Goal: Information Seeking & Learning: Find specific fact

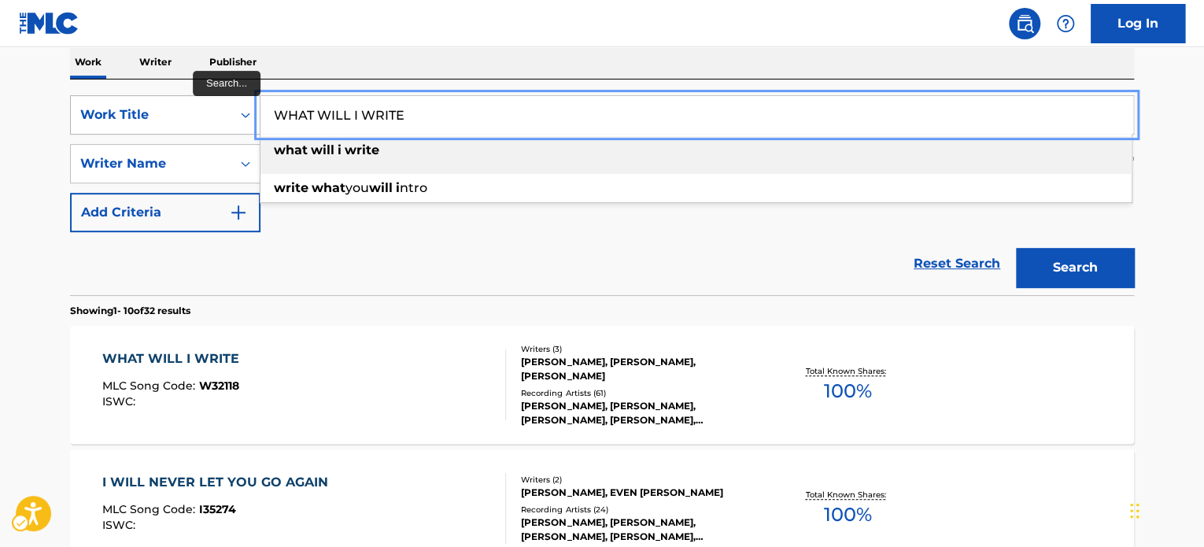
paste input "NEXT 2 YOU"
drag, startPoint x: 405, startPoint y: 117, endPoint x: 84, endPoint y: 101, distance: 321.6
click at [84, 101] on div "SearchWithCriteria04e37976-4325-44c1-bf06-195df08e13fe Work Title NEXT 2 YOU wh…" at bounding box center [602, 114] width 1064 height 39
type input "NEXT 2 YOU"
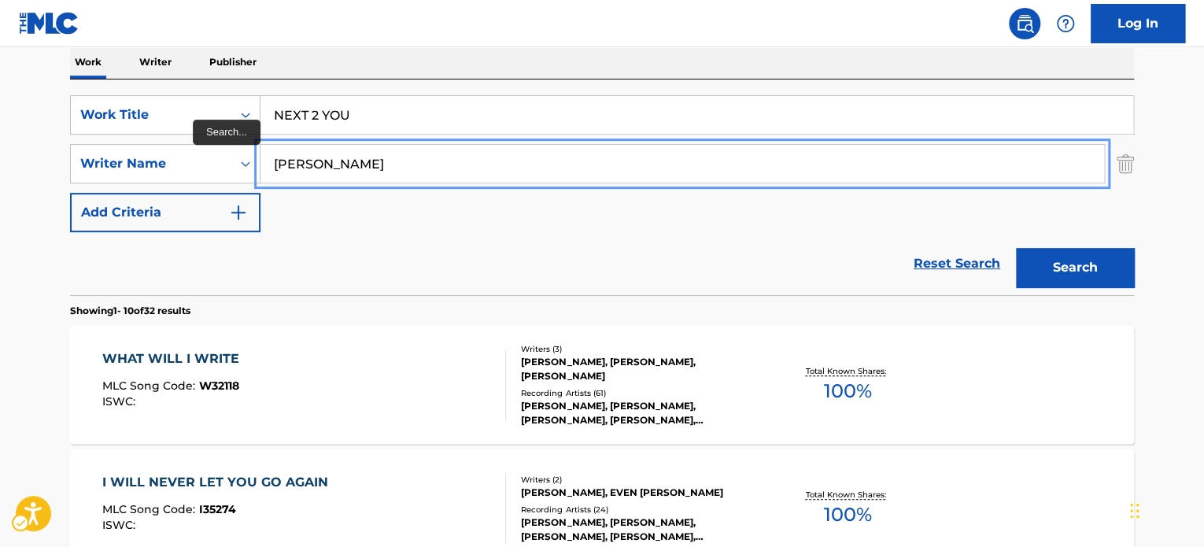
paste input "[PERSON_NAME] [PERSON_NAME]"
drag, startPoint x: 393, startPoint y: 163, endPoint x: 57, endPoint y: 171, distance: 336.2
type input "[PERSON_NAME] [PERSON_NAME]"
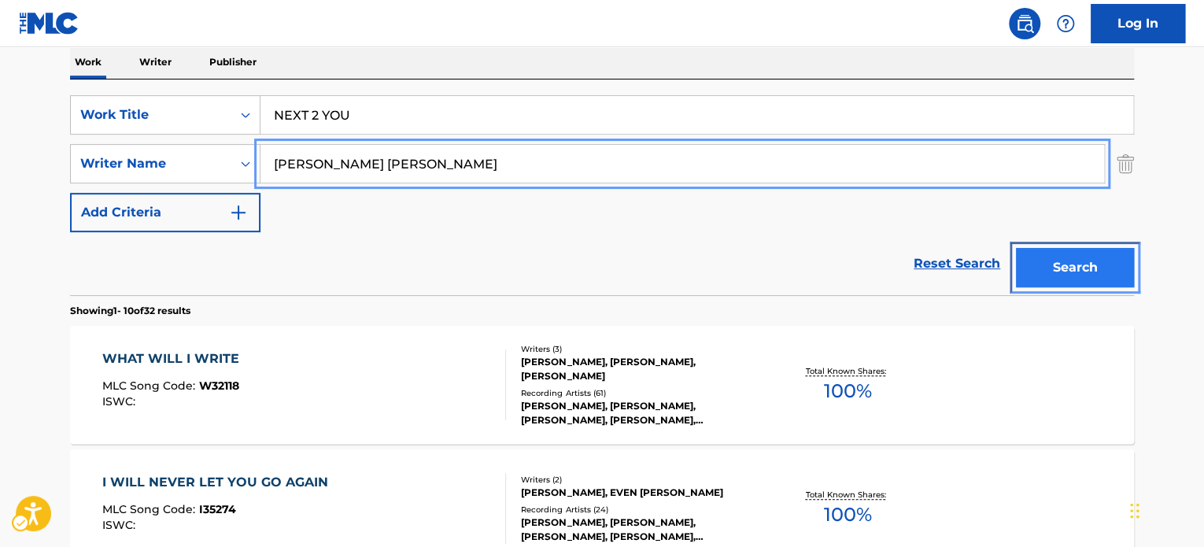
click at [1072, 265] on button "Search" at bounding box center [1075, 267] width 118 height 39
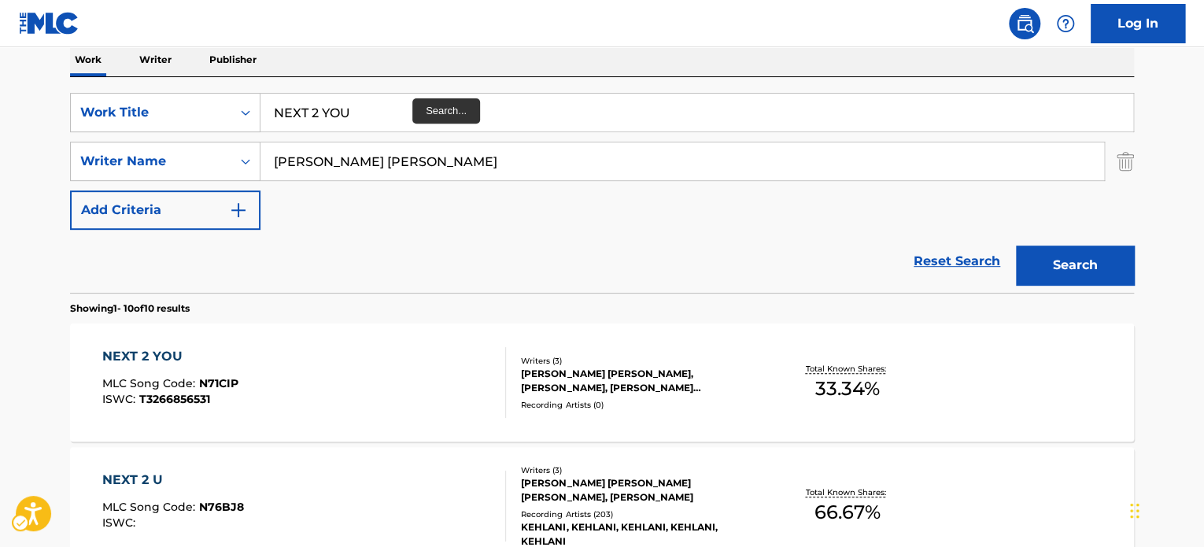
scroll to position [255, 0]
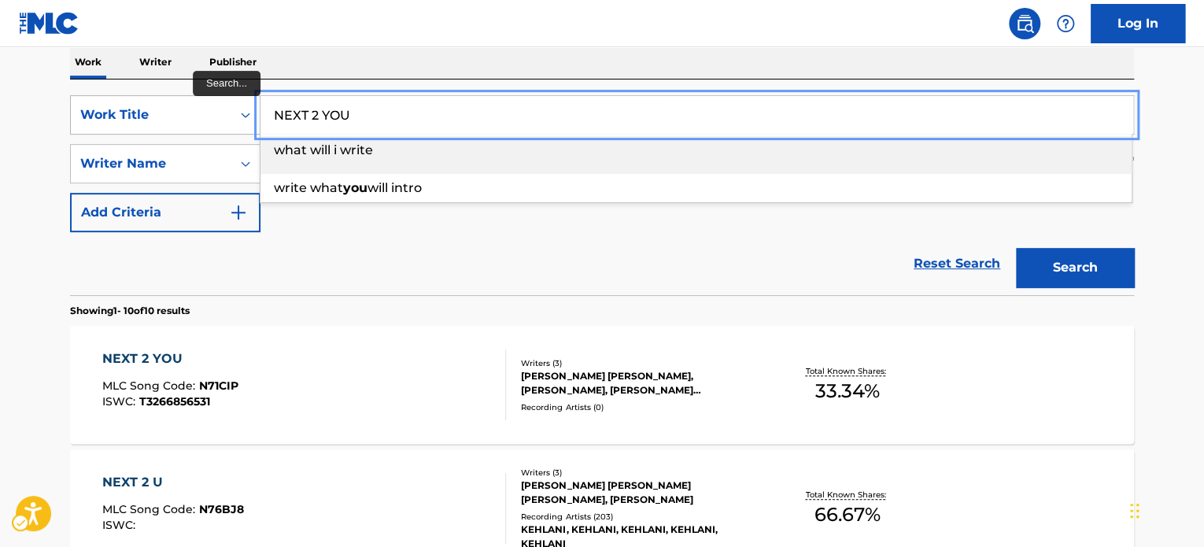
paste input "SALVAME"
drag, startPoint x: 338, startPoint y: 121, endPoint x: 225, endPoint y: 135, distance: 113.4
click at [227, 131] on div "SearchWithCriteria04e37976-4325-44c1-bf06-195df08e13fe Work Title SALVAME what …" at bounding box center [602, 114] width 1064 height 39
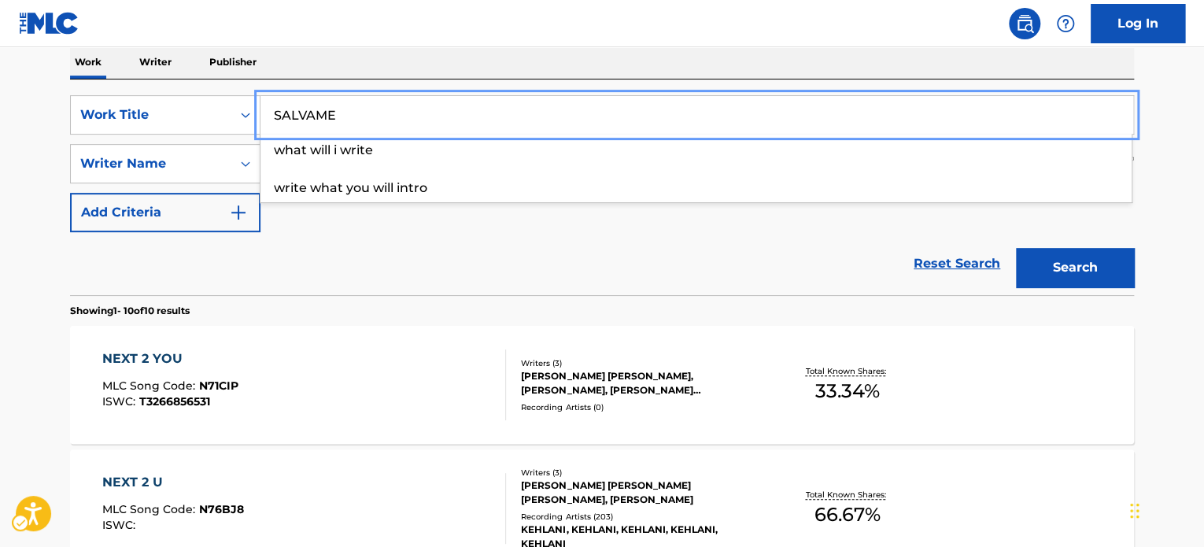
type input "SALVAME"
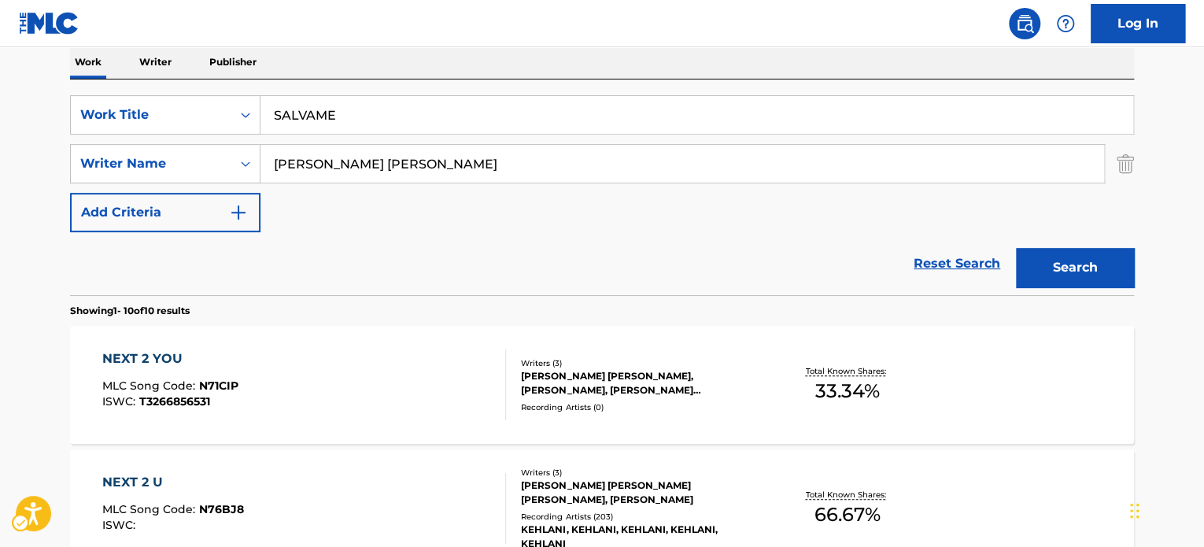
click at [331, 239] on div "Reset Search Search" at bounding box center [602, 263] width 1064 height 63
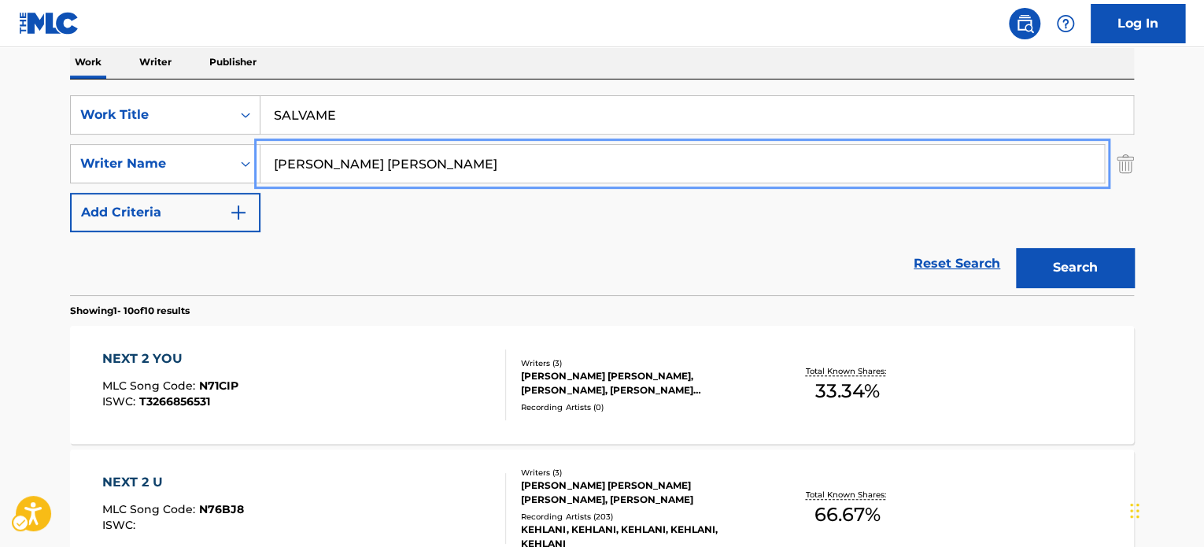
paste input "[PERSON_NAME]"
drag, startPoint x: 340, startPoint y: 182, endPoint x: 162, endPoint y: 183, distance: 177.9
click at [150, 187] on div "SearchWithCriteria04e37976-4325-44c1-bf06-195df08e13fe Work Title SALVAME Searc…" at bounding box center [602, 163] width 1064 height 137
type input "[PERSON_NAME]"
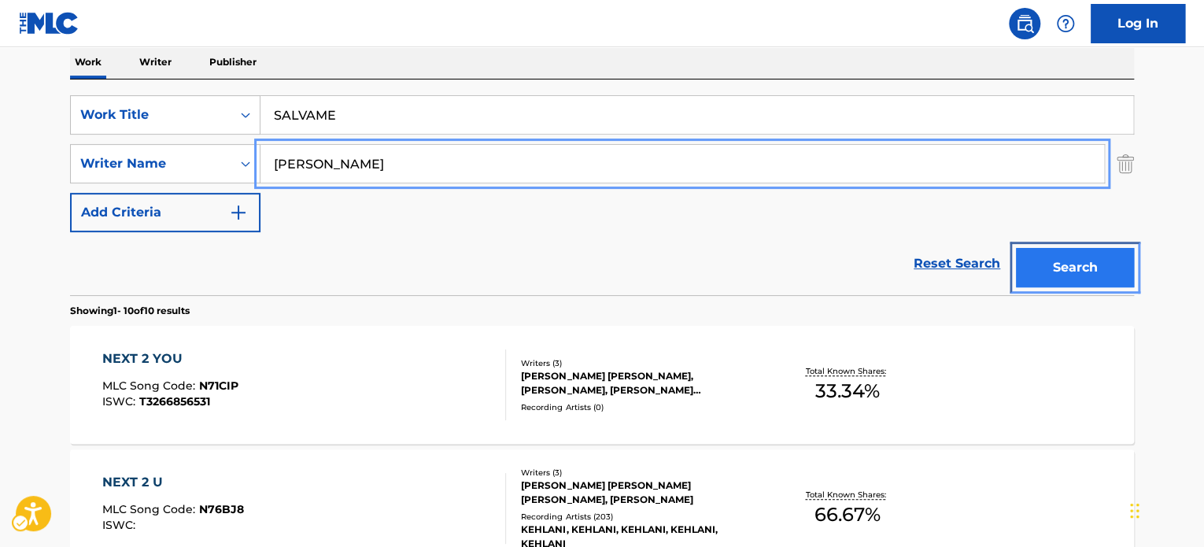
click at [1085, 265] on button "Search" at bounding box center [1075, 267] width 118 height 39
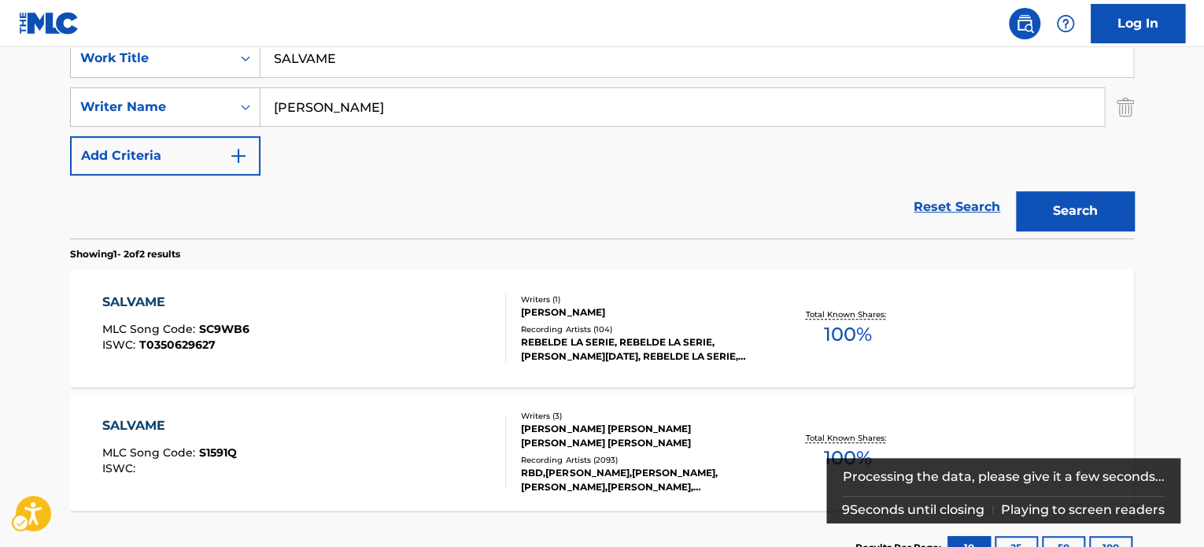
scroll to position [334, 0]
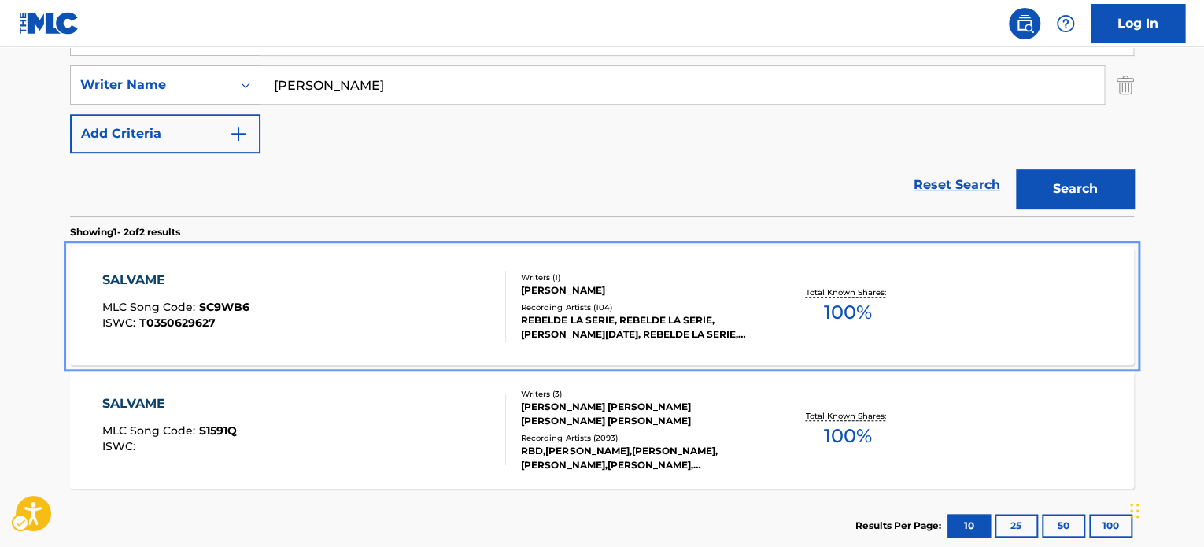
click at [677, 301] on div "Recording Artists ( 104 )" at bounding box center [640, 307] width 238 height 12
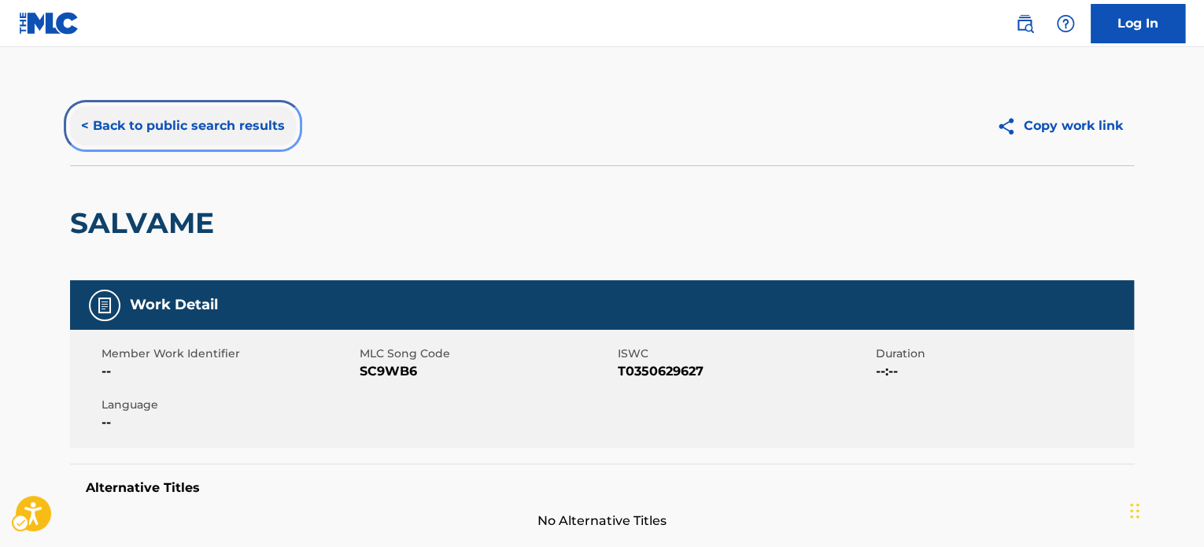
click at [191, 119] on button "< Back to public search results" at bounding box center [183, 125] width 226 height 39
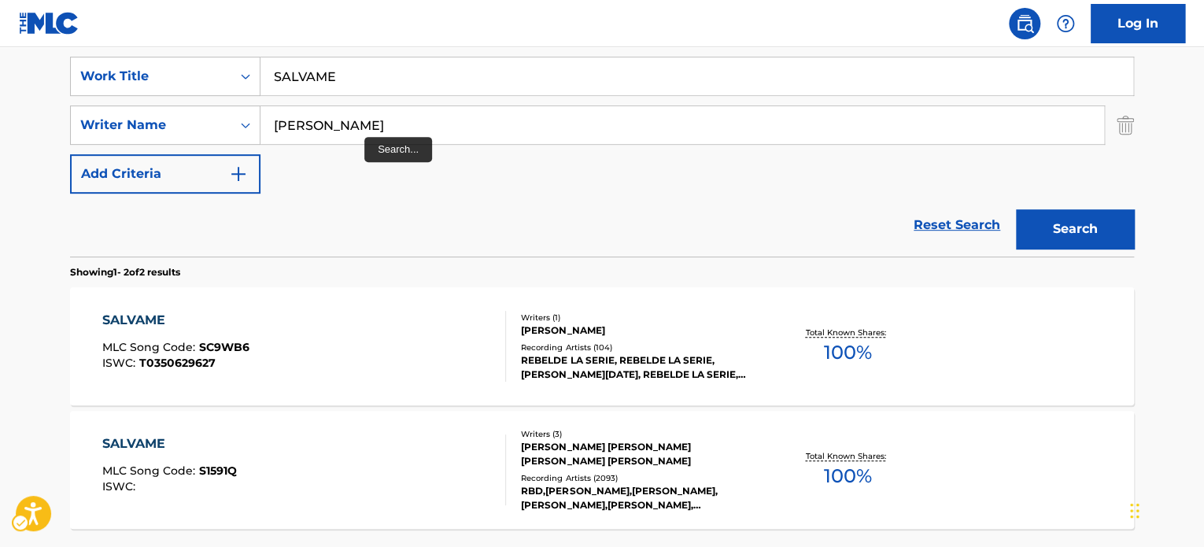
scroll to position [255, 0]
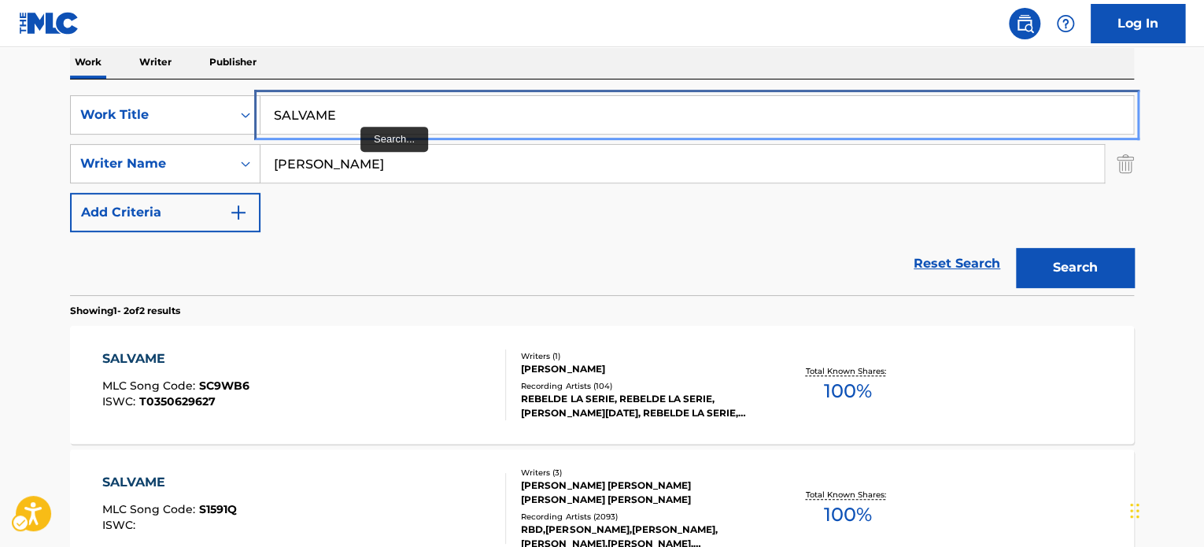
paste input "ET ME FRE"
drag, startPoint x: 360, startPoint y: 111, endPoint x: 170, endPoint y: 138, distance: 191.6
click at [137, 103] on div "SearchWithCriteria04e37976-4325-44c1-bf06-195df08e13fe Work Title SET ME FREE" at bounding box center [602, 114] width 1064 height 39
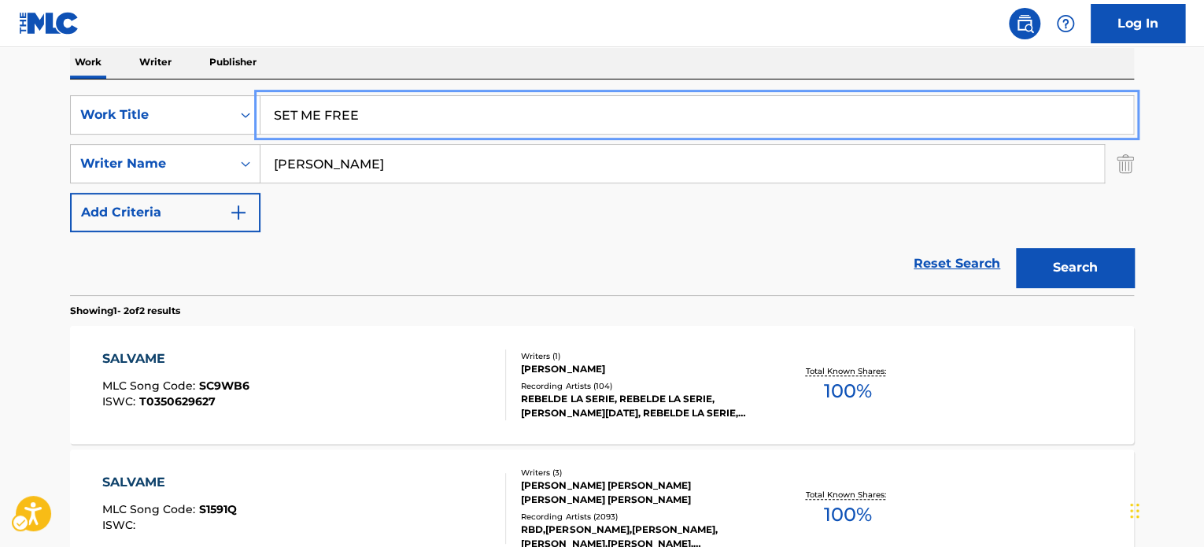
type input "SET ME FREE"
click at [327, 226] on div "SearchWithCriteria04e37976-4325-44c1-bf06-195df08e13fe Work Title SET ME FREE S…" at bounding box center [602, 163] width 1064 height 137
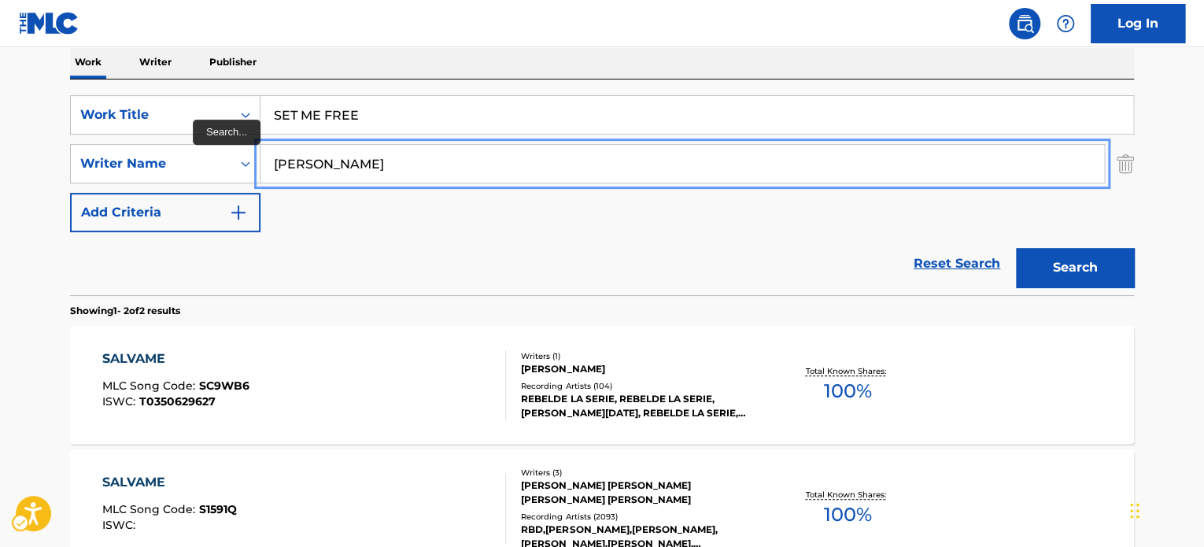
paste input "[PERSON_NAME] [PERSON_NAME]"
drag, startPoint x: 420, startPoint y: 158, endPoint x: 266, endPoint y: 163, distance: 153.6
click at [103, 157] on div "SearchWithCriteria75ff636b-1ab1-4dd9-a7fa-9fbec99b2389 Writer Name [PERSON_NAME…" at bounding box center [602, 163] width 1064 height 39
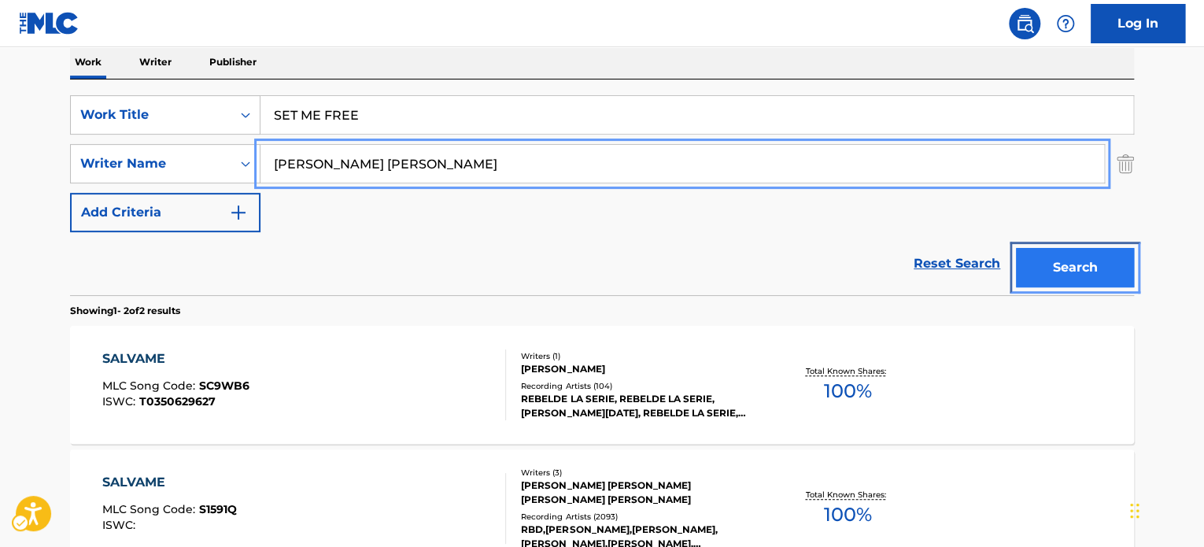
click at [1086, 272] on button "Search" at bounding box center [1075, 267] width 118 height 39
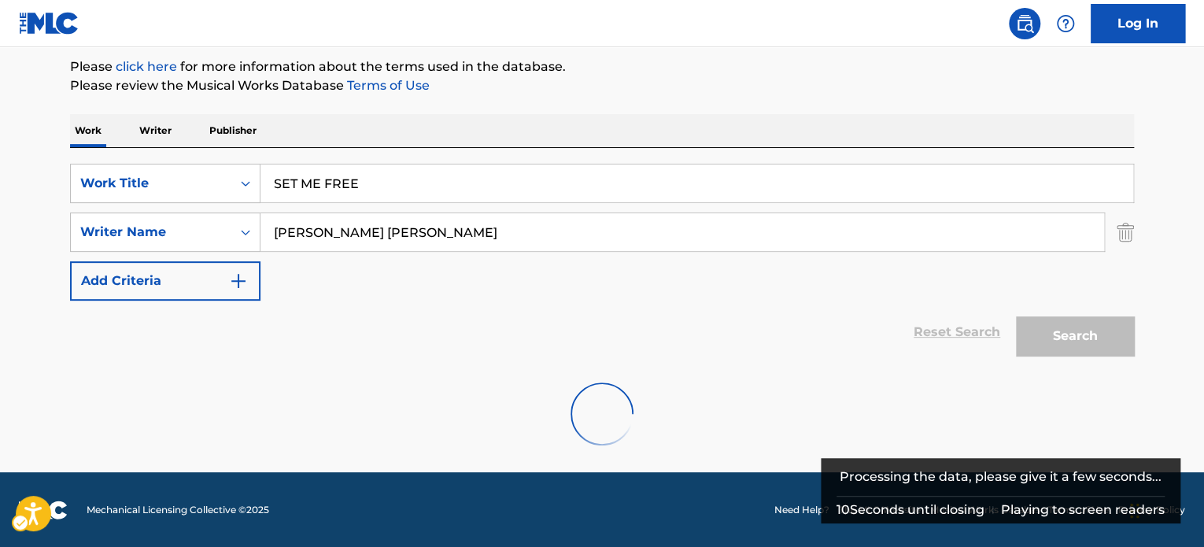
scroll to position [135, 0]
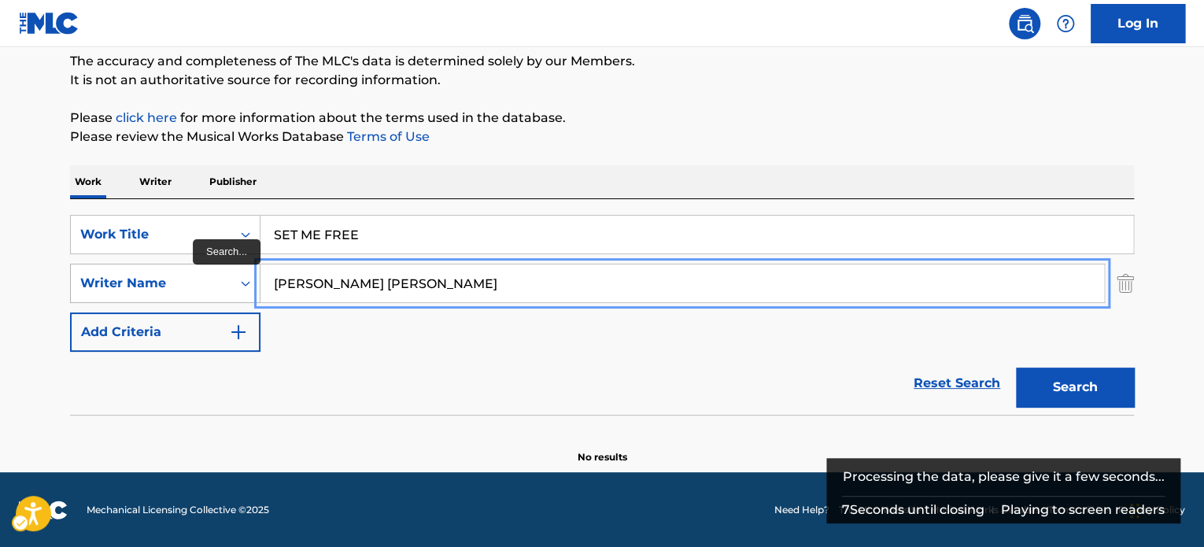
drag, startPoint x: 400, startPoint y: 279, endPoint x: 241, endPoint y: 283, distance: 159.1
click at [241, 283] on div "SearchWithCriteria75ff636b-1ab1-4dd9-a7fa-9fbec99b2389 Writer Name [PERSON_NAME…" at bounding box center [602, 283] width 1064 height 39
paste input "[PERSON_NAME]"
type input "[PERSON_NAME]"
click at [1016, 368] on button "Search" at bounding box center [1075, 387] width 118 height 39
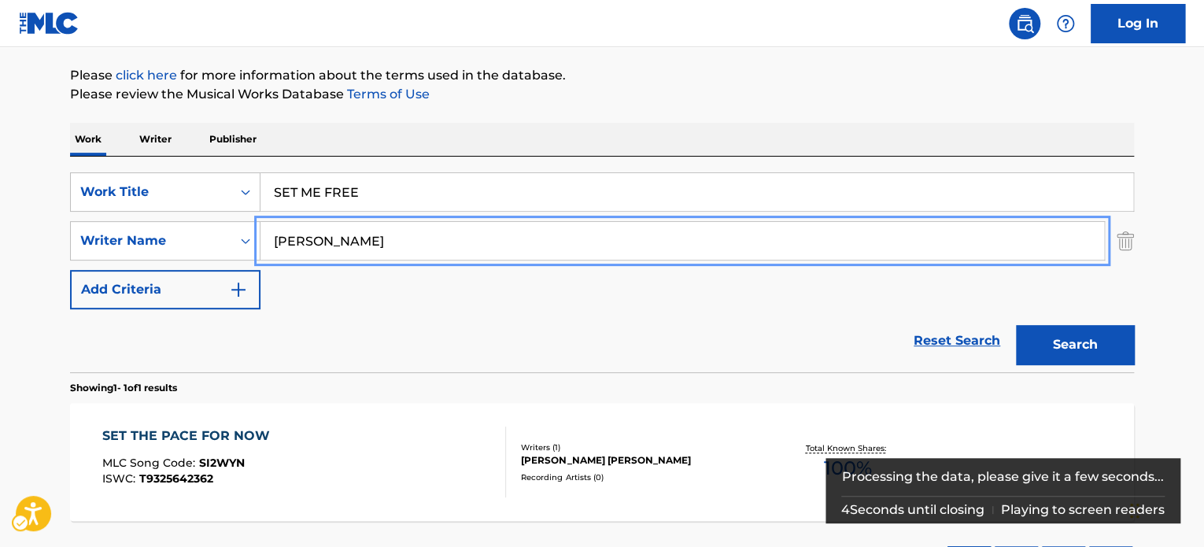
scroll to position [214, 0]
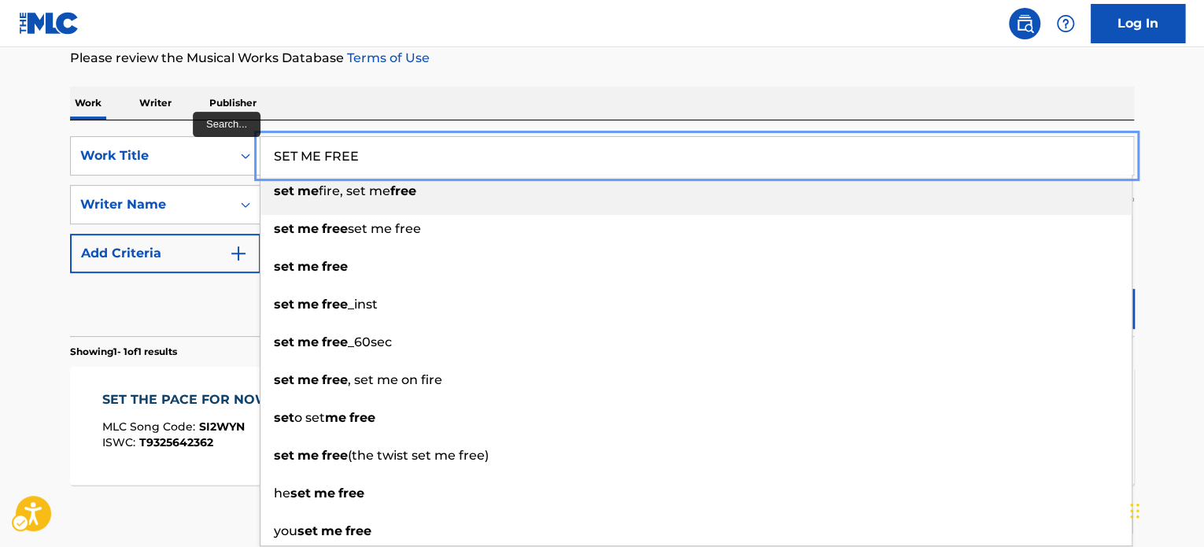
paste input "QUE SACRIFICIO"
drag, startPoint x: 368, startPoint y: 157, endPoint x: 66, endPoint y: 145, distance: 302.5
click at [62, 145] on div "The MLC Public Work Search The accuracy and completeness of The MLC's data is d…" at bounding box center [602, 215] width 1102 height 686
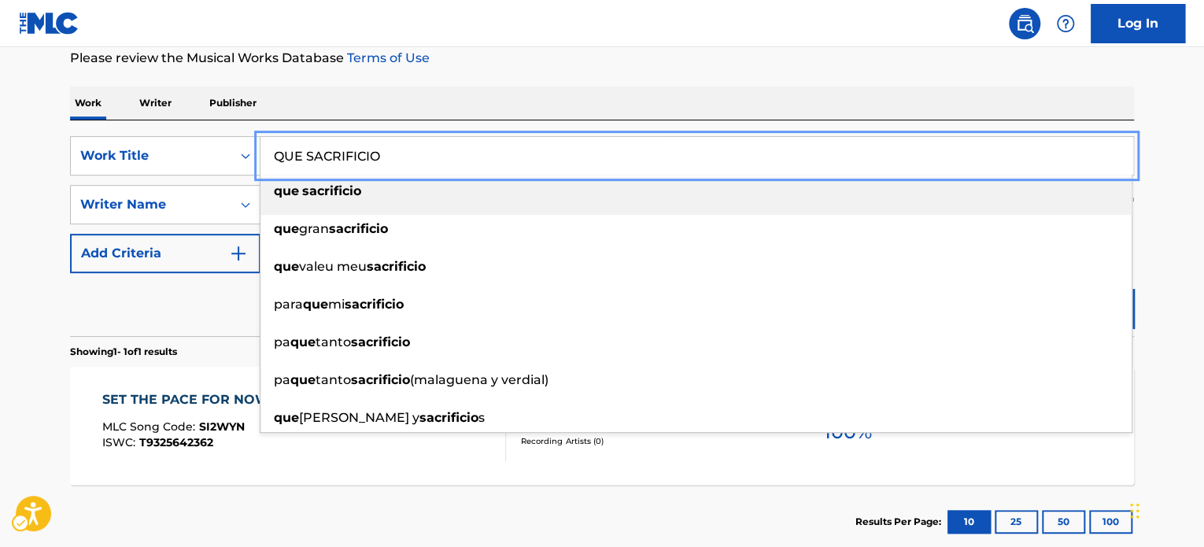
type input "QUE SACRIFICIO"
click at [149, 309] on div "Reset Search Search" at bounding box center [602, 304] width 1064 height 63
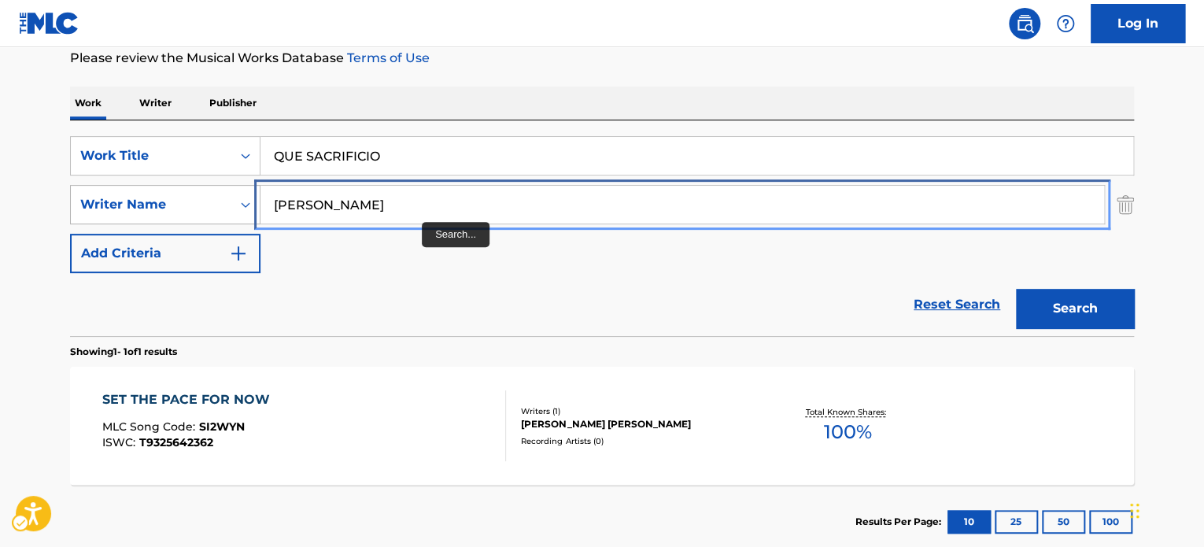
paste input "[PERSON_NAME]"
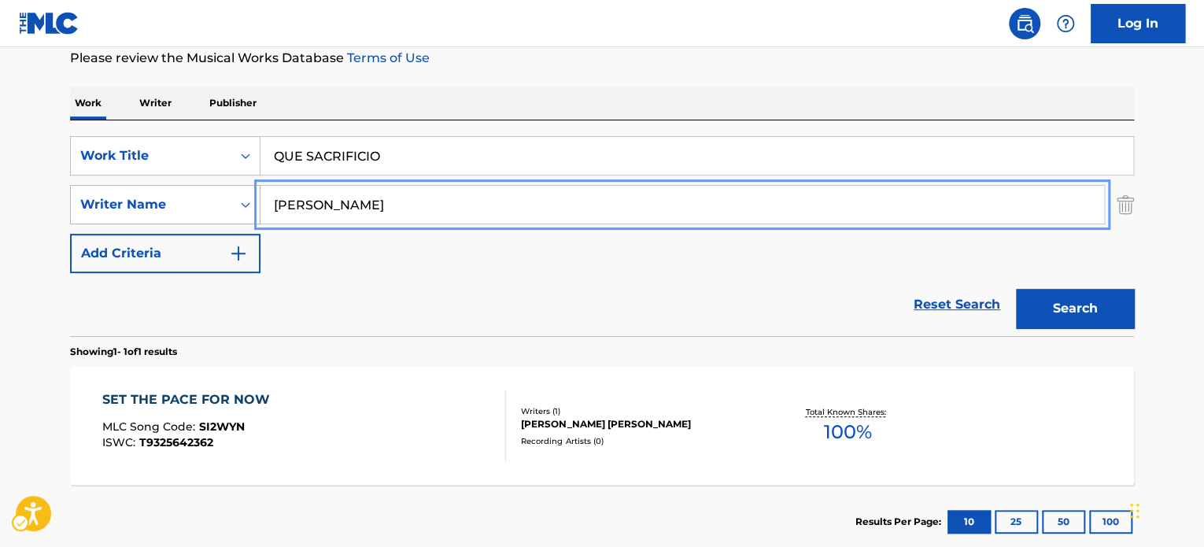
drag, startPoint x: 403, startPoint y: 206, endPoint x: 91, endPoint y: 197, distance: 312.7
click at [91, 197] on div "SearchWithCriteria75ff636b-1ab1-4dd9-a7fa-9fbec99b2389 Writer Name [PERSON_NAME]" at bounding box center [602, 204] width 1064 height 39
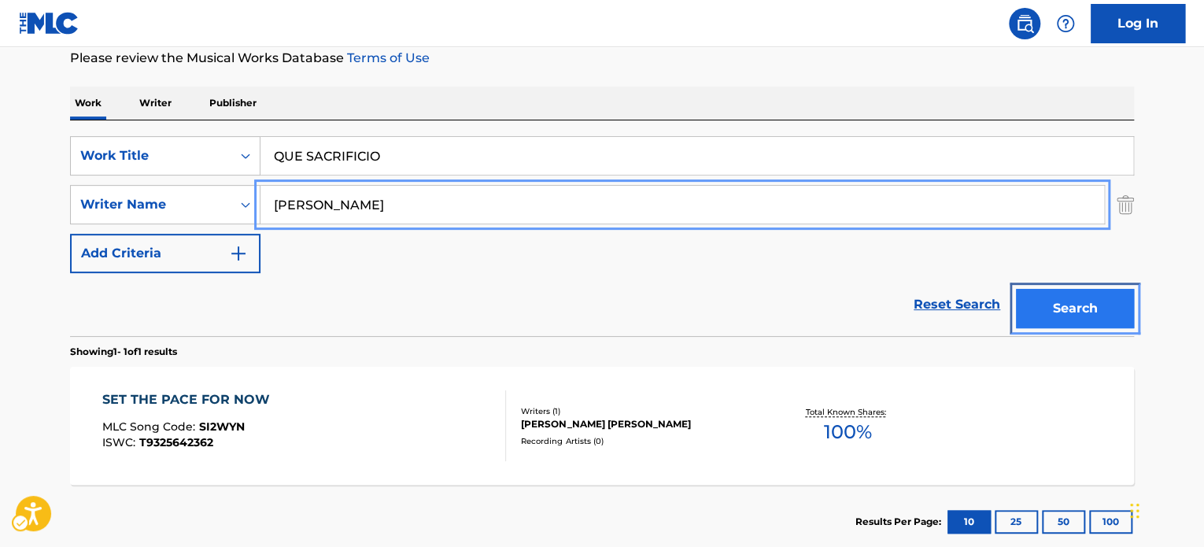
click at [1082, 301] on button "Search" at bounding box center [1075, 308] width 118 height 39
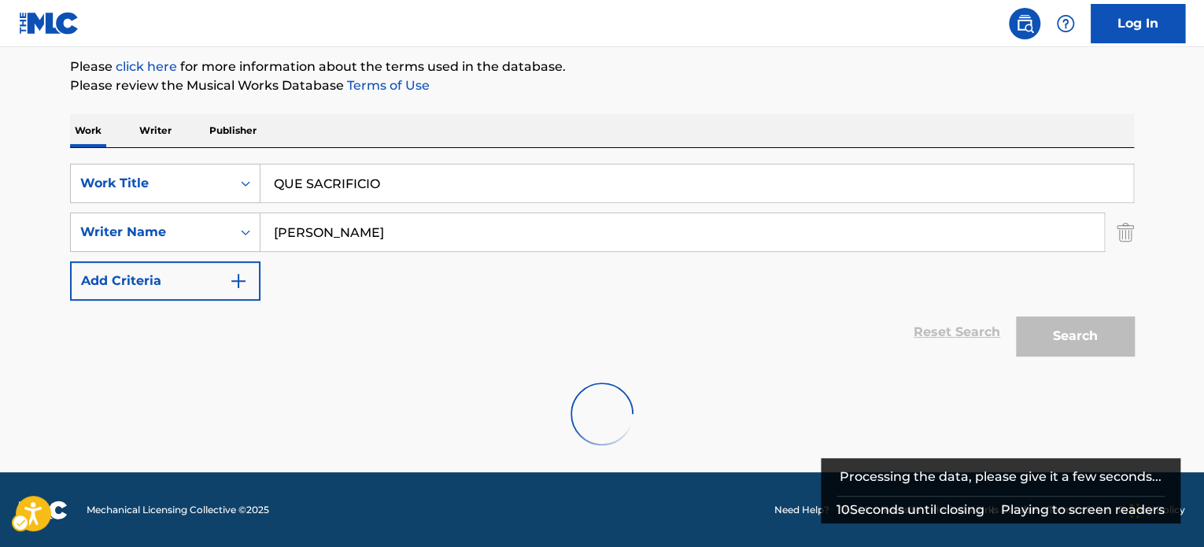
scroll to position [135, 0]
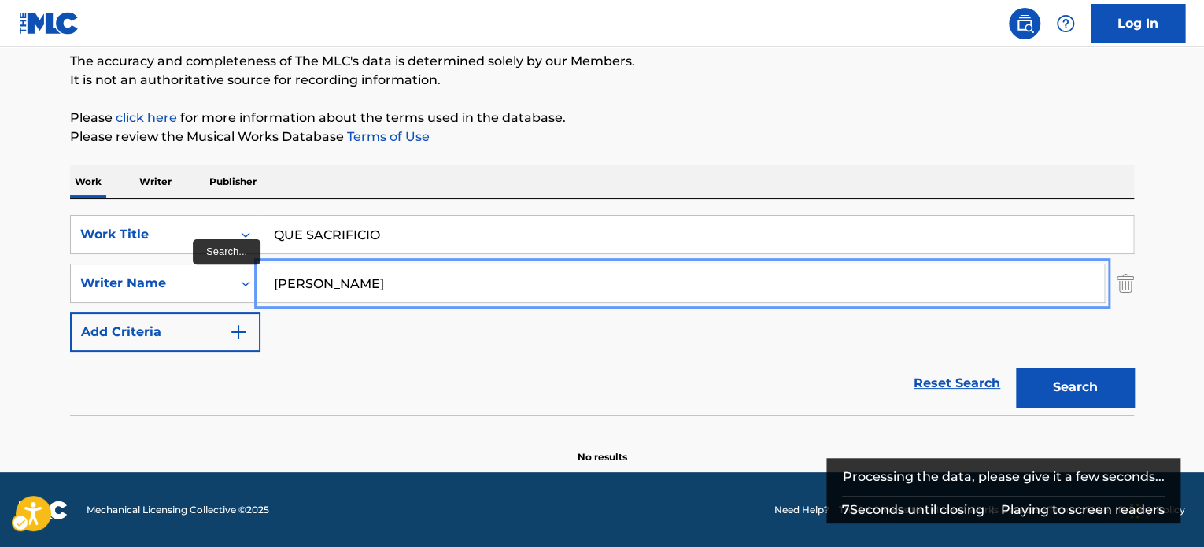
paste input "."
drag, startPoint x: 480, startPoint y: 273, endPoint x: 568, endPoint y: 308, distance: 94.0
click at [21, 254] on main "The MLC Public Work Search The accuracy and completeness of The MLC's data is d…" at bounding box center [602, 192] width 1204 height 560
type input "[PERSON_NAME]"
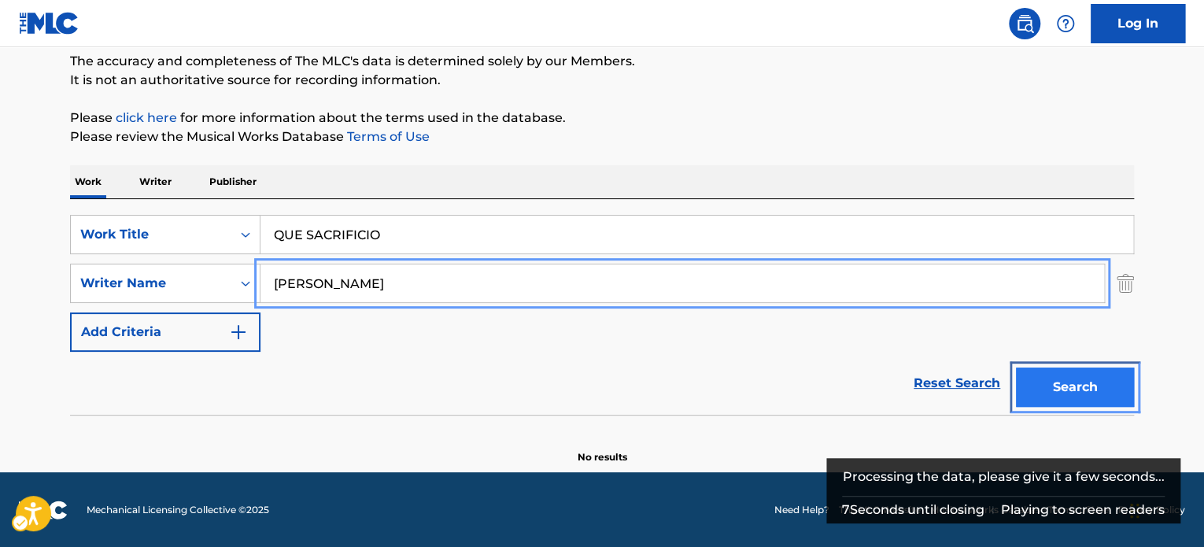
click at [1093, 401] on button "Search" at bounding box center [1075, 387] width 118 height 39
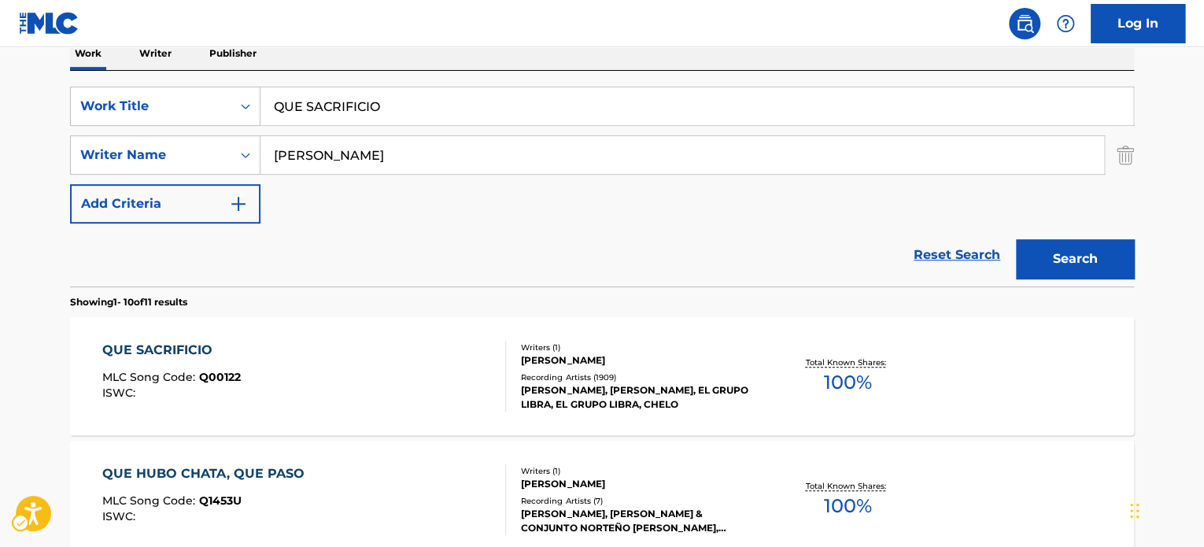
scroll to position [255, 0]
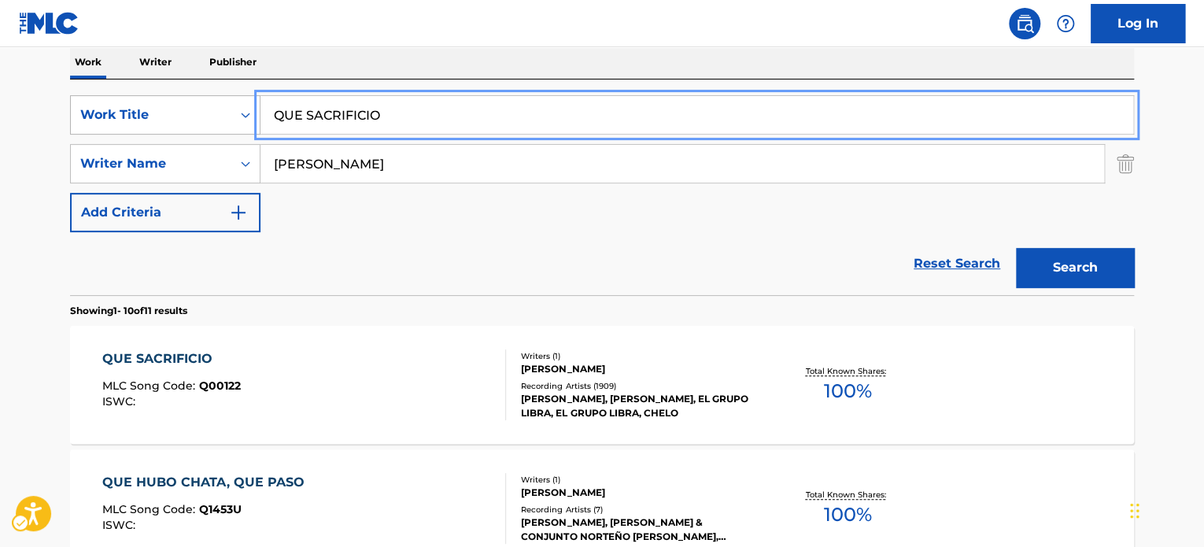
paste input "WALK ON BY"
drag, startPoint x: 394, startPoint y: 109, endPoint x: 189, endPoint y: 120, distance: 204.9
click at [146, 113] on div "SearchWithCriteria04e37976-4325-44c1-bf06-195df08e13fe Work Title WALK ON BY" at bounding box center [602, 114] width 1064 height 39
type input "WALK ON BY"
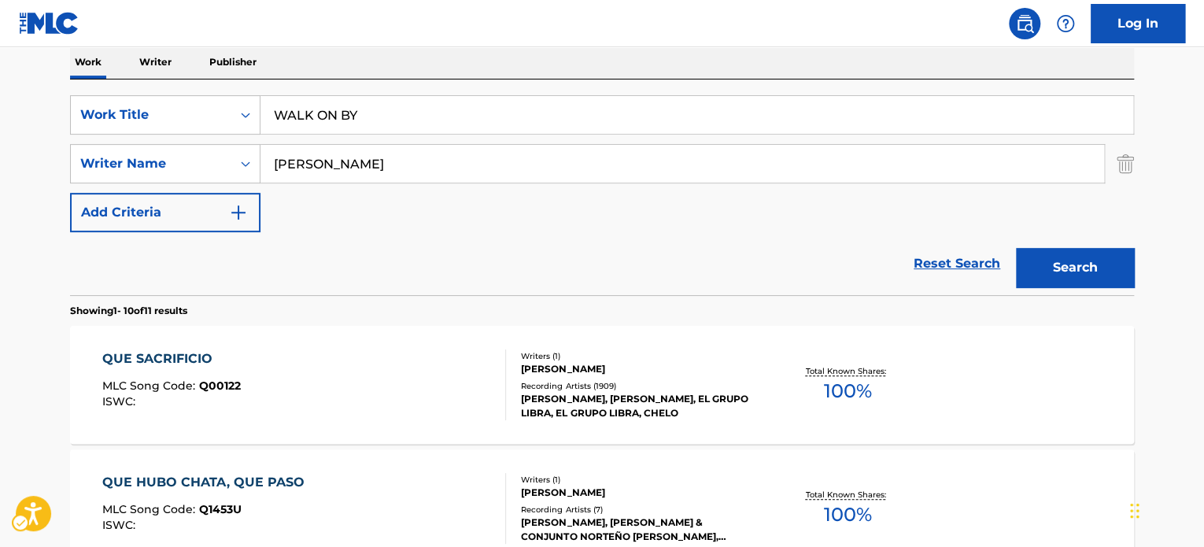
click at [404, 224] on div "SearchWithCriteria04e37976-4325-44c1-bf06-195df08e13fe Work Title WALK ON BY Se…" at bounding box center [602, 163] width 1064 height 137
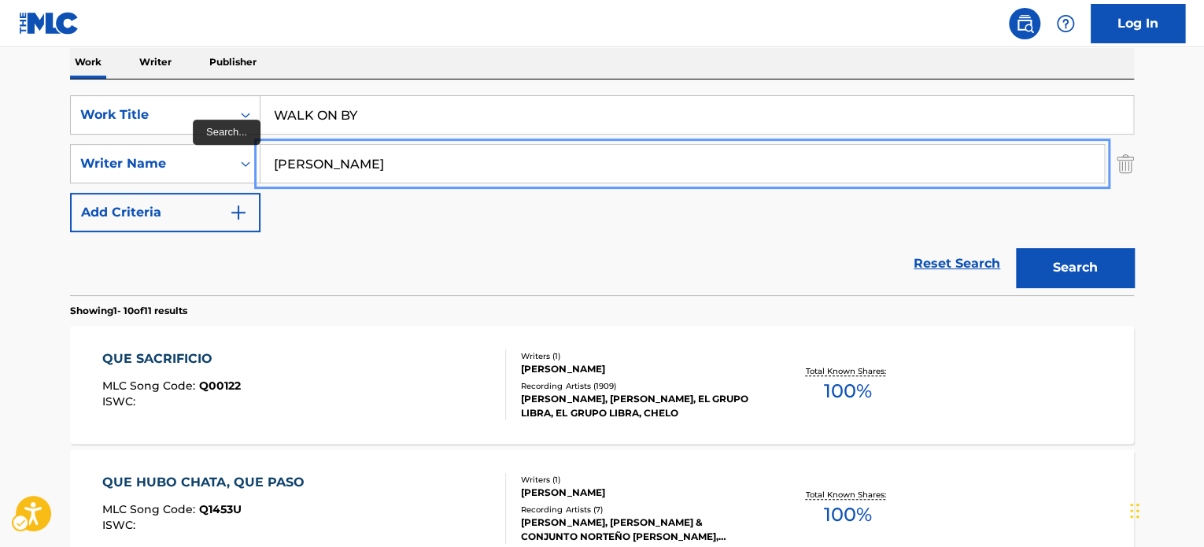
paste input "[PERSON_NAME]"
drag, startPoint x: 403, startPoint y: 165, endPoint x: 274, endPoint y: 179, distance: 129.8
click at [202, 163] on div "SearchWithCriteria75ff636b-1ab1-4dd9-a7fa-9fbec99b2389 Writer Name [PERSON_NAME]" at bounding box center [602, 163] width 1064 height 39
type input "[PERSON_NAME]"
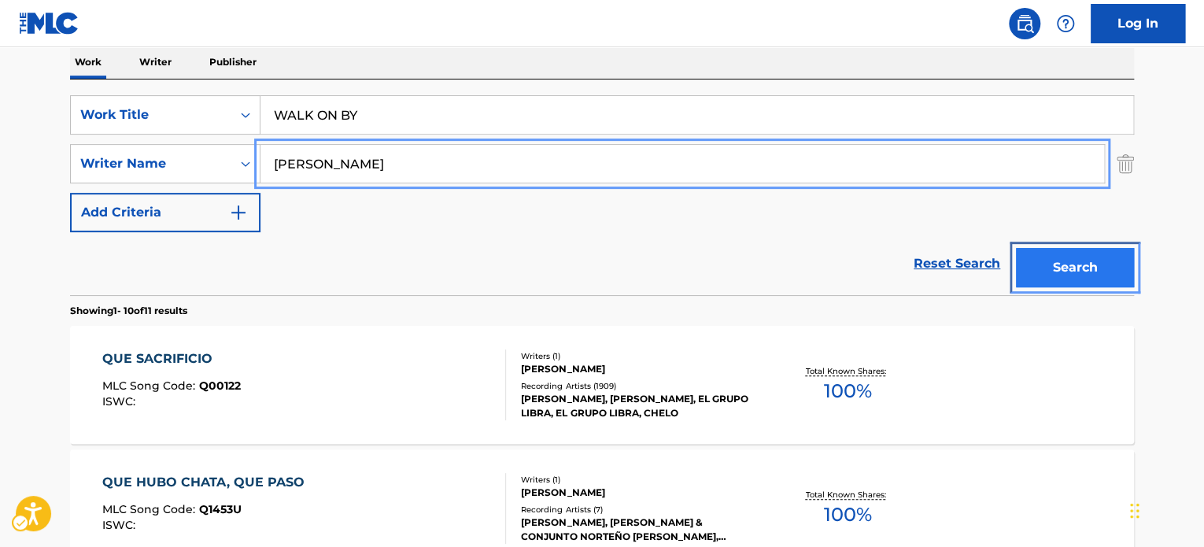
click at [1086, 257] on button "Search" at bounding box center [1075, 267] width 118 height 39
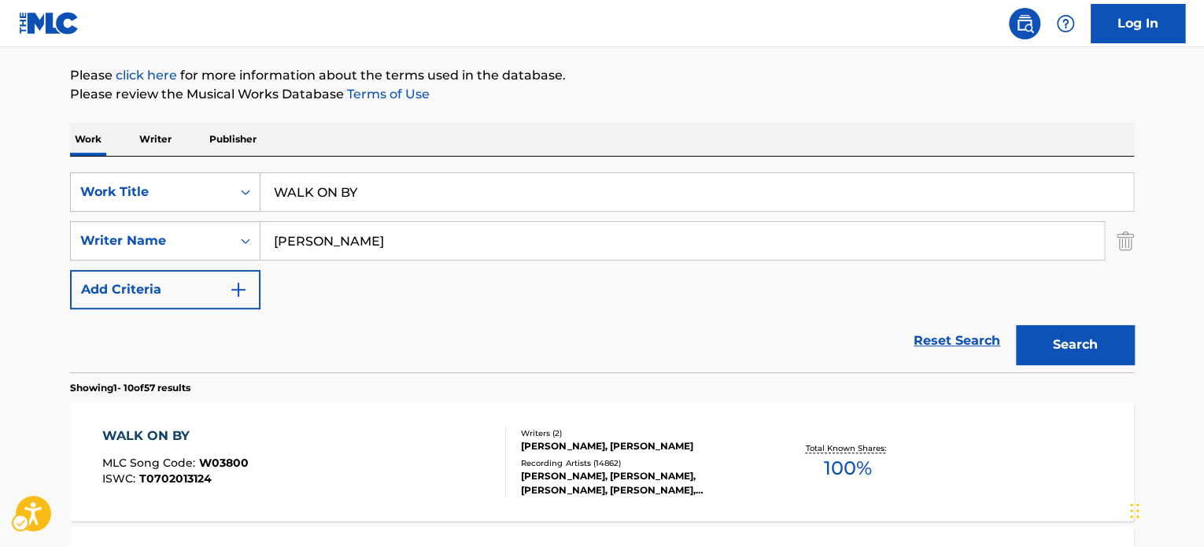
scroll to position [176, 0]
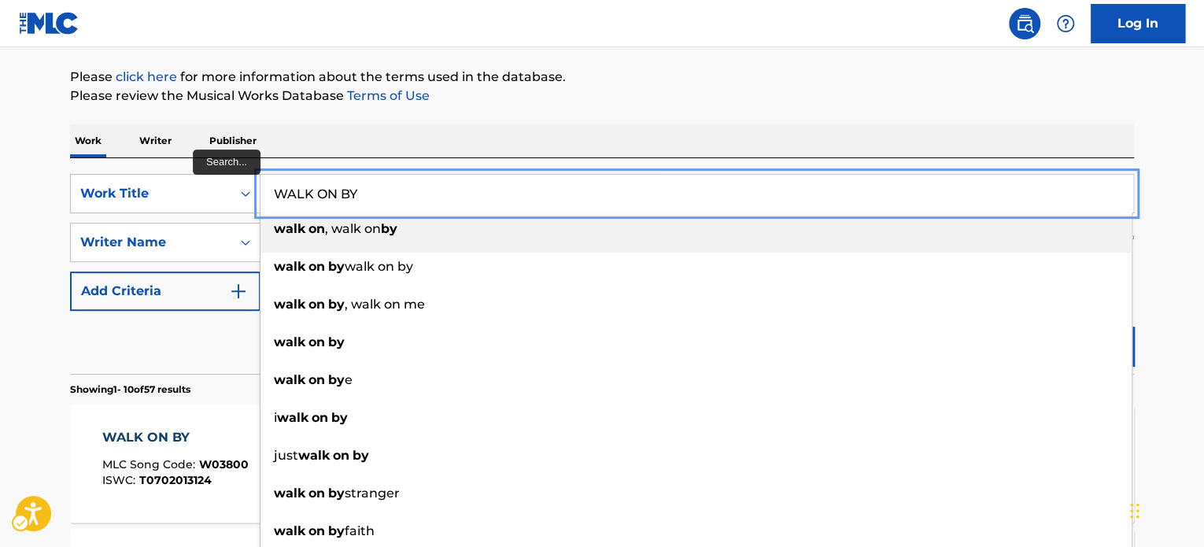
paste input "I LUV U (I DID)"
drag, startPoint x: 346, startPoint y: 196, endPoint x: 261, endPoint y: 209, distance: 86.1
click at [230, 198] on div "SearchWithCriteria04e37976-4325-44c1-bf06-195df08e13fe Work Title I LUV U (I DI…" at bounding box center [602, 193] width 1064 height 39
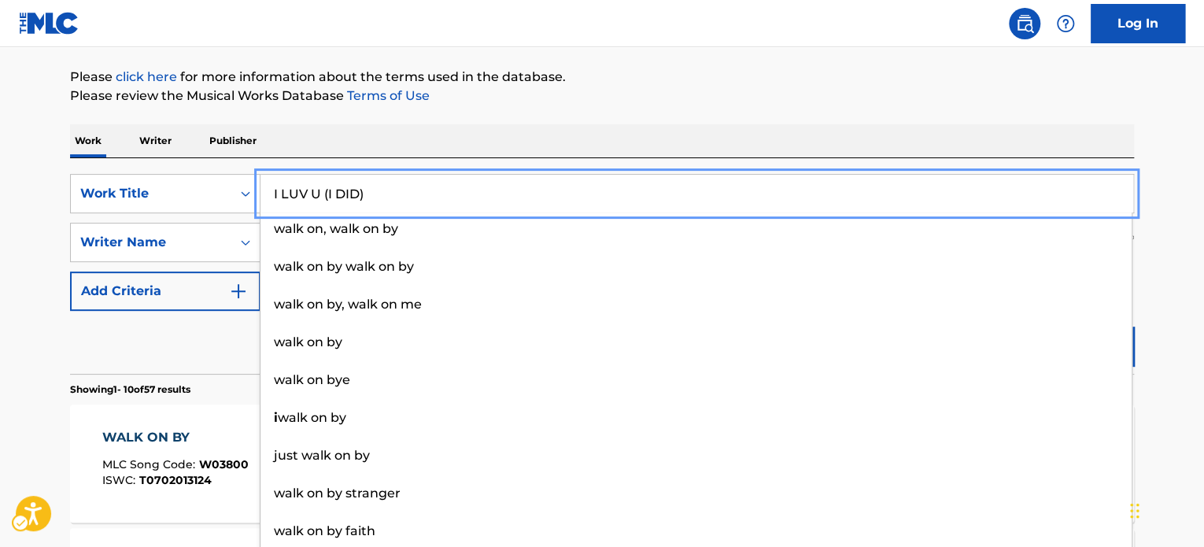
type input "I LUV U (I DID)"
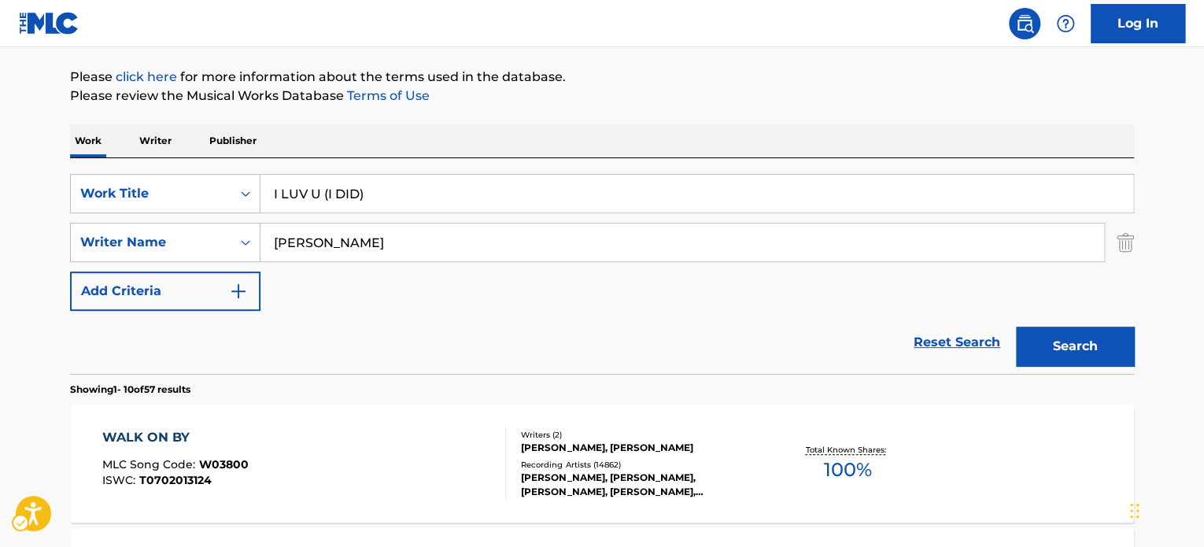
click at [198, 346] on div "Reset Search Search" at bounding box center [602, 342] width 1064 height 63
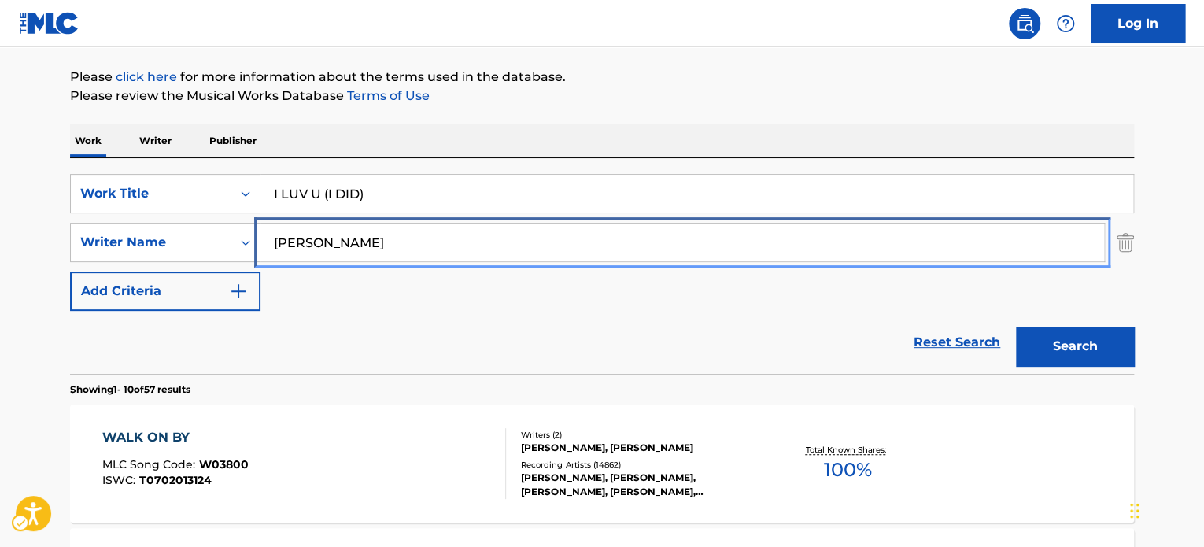
paste input "[PERSON_NAME]"
click at [242, 239] on div "SearchWithCriteria75ff636b-1ab1-4dd9-a7fa-9fbec99b2389 Writer Name [PERSON_NAME]" at bounding box center [602, 242] width 1064 height 39
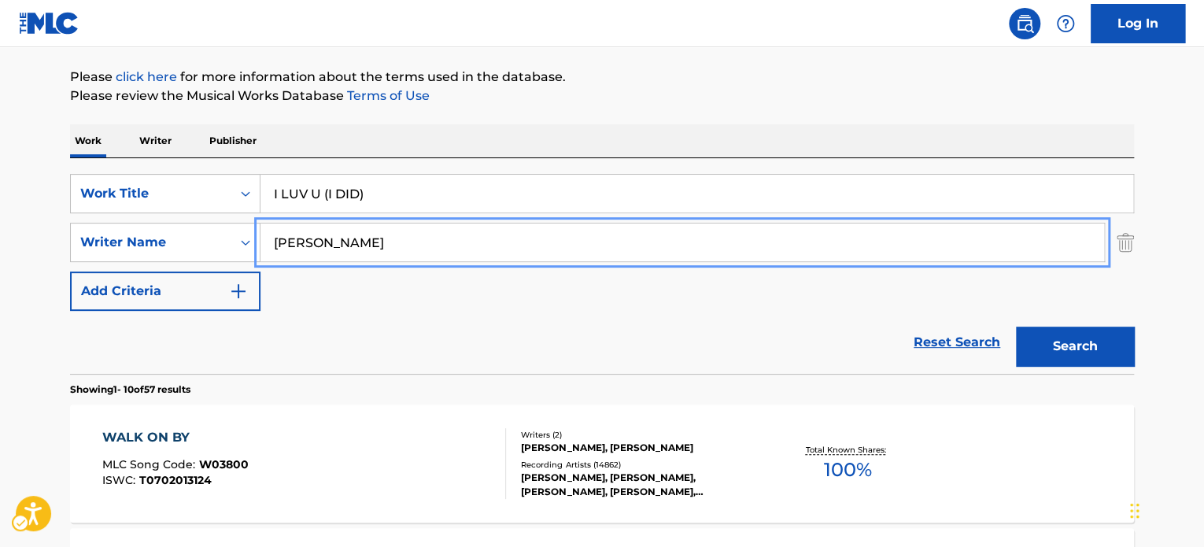
type input "[PERSON_NAME]"
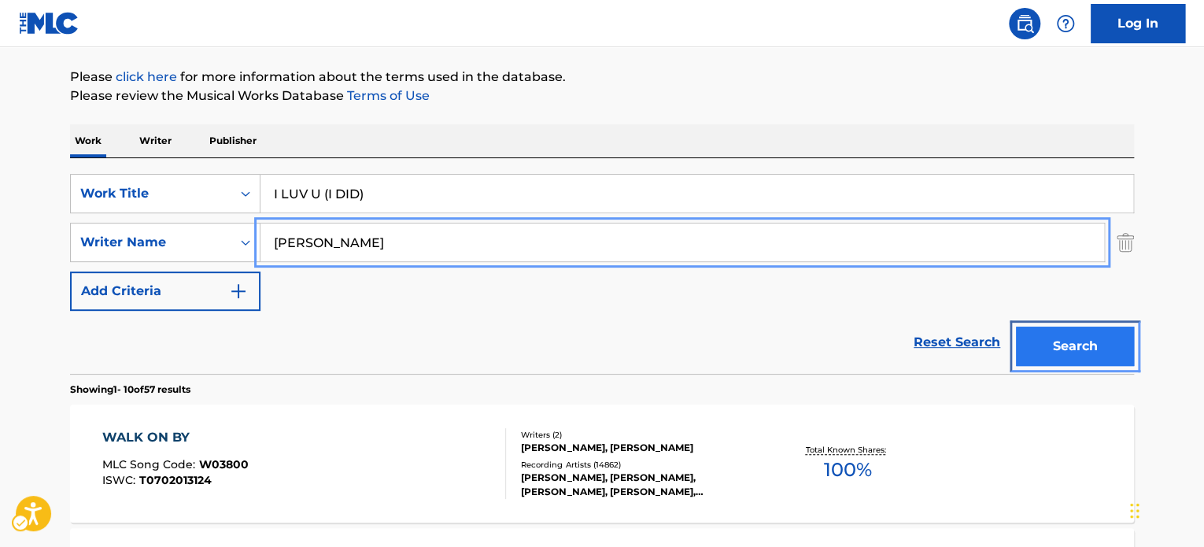
click at [1060, 348] on button "Search" at bounding box center [1075, 346] width 118 height 39
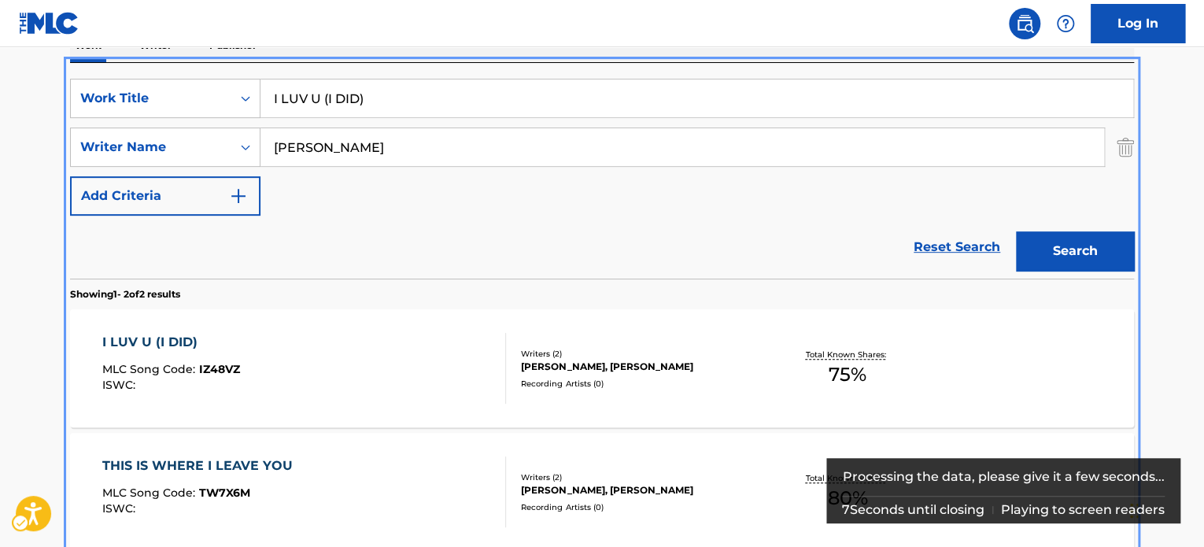
scroll to position [196, 0]
